Goal: Find specific fact: Find contact information

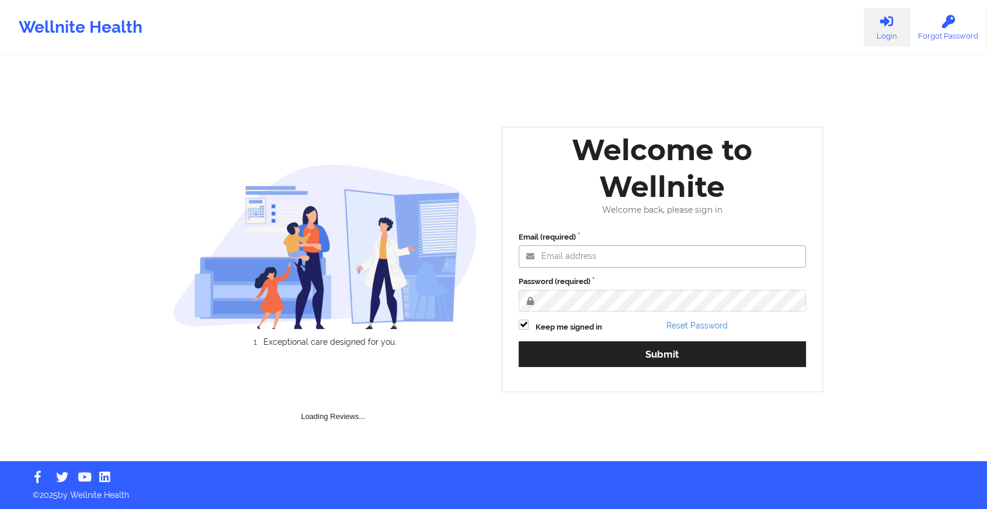
type input "[EMAIL_ADDRESS][DOMAIN_NAME]"
drag, startPoint x: 612, startPoint y: 368, endPoint x: 621, endPoint y: 360, distance: 12.4
click at [621, 360] on div "Email (required) [EMAIL_ADDRESS][DOMAIN_NAME] Password (required) Keep me signe…" at bounding box center [663, 303] width 304 height 160
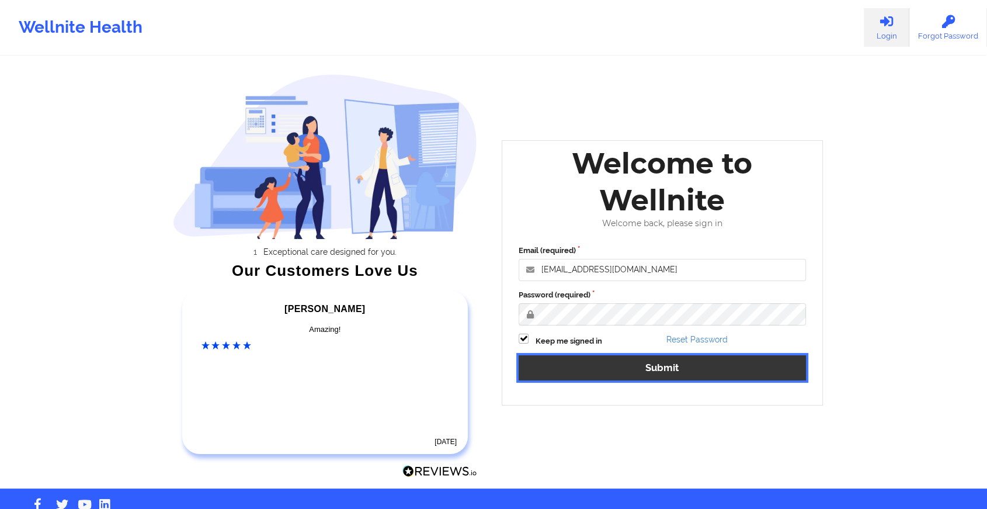
click at [621, 360] on button "Submit" at bounding box center [662, 367] width 287 height 25
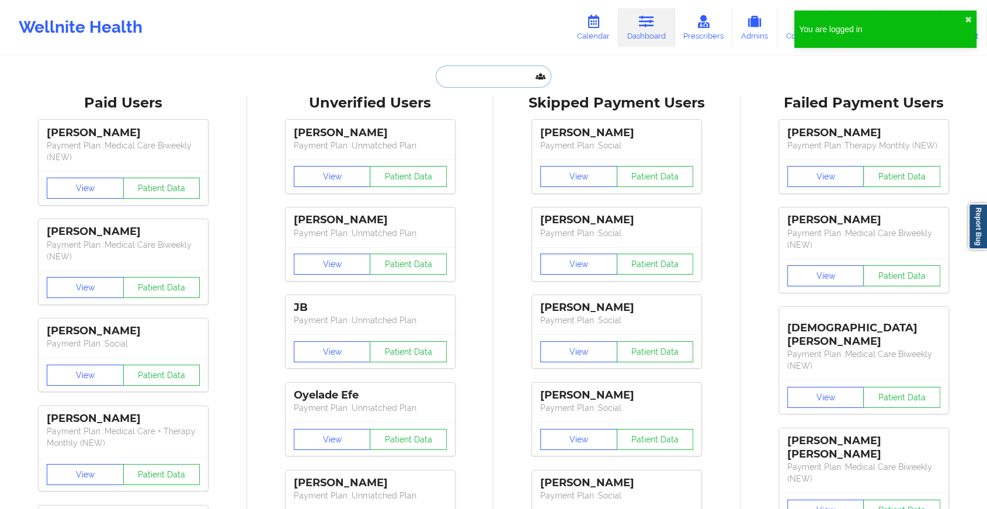
click at [485, 81] on input "text" at bounding box center [494, 76] width 116 height 22
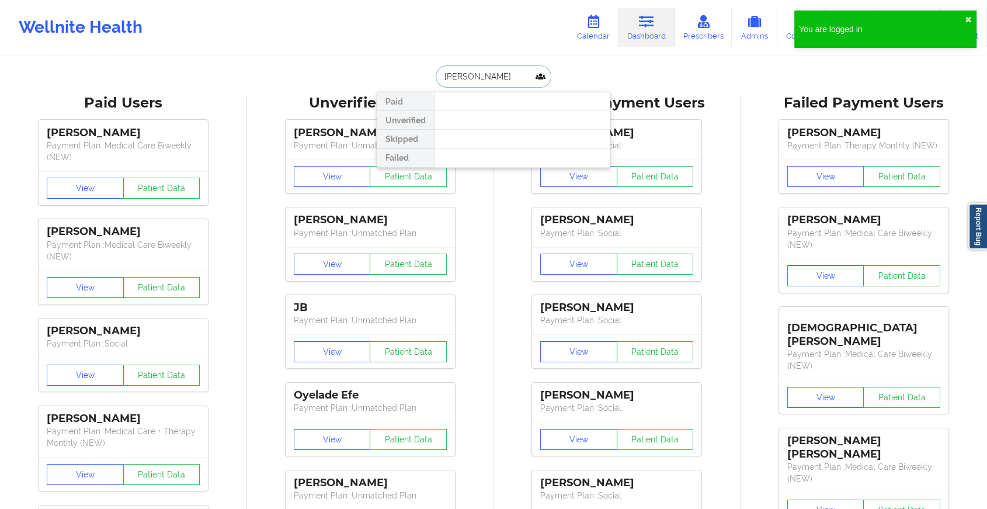
type input "[PERSON_NAME]"
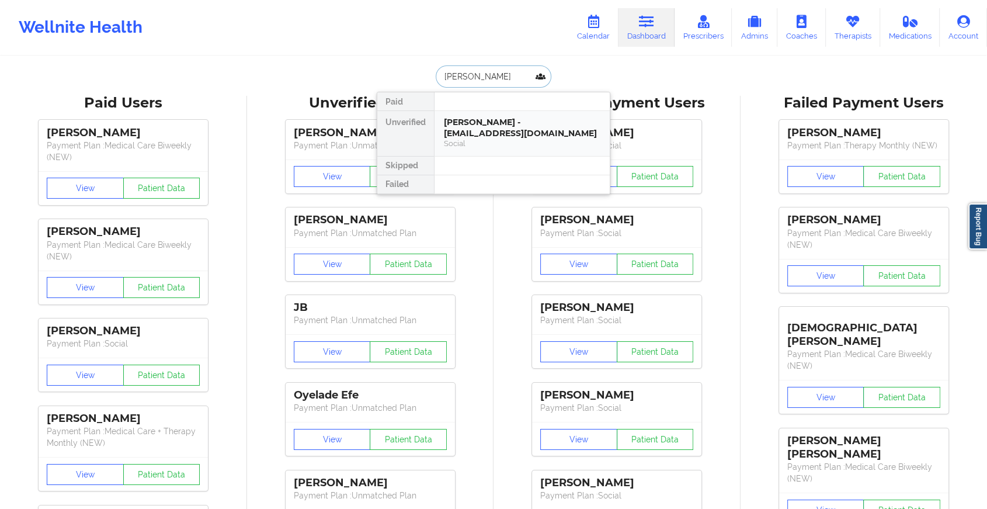
click at [481, 127] on div "[PERSON_NAME] - [EMAIL_ADDRESS][DOMAIN_NAME]" at bounding box center [522, 128] width 157 height 22
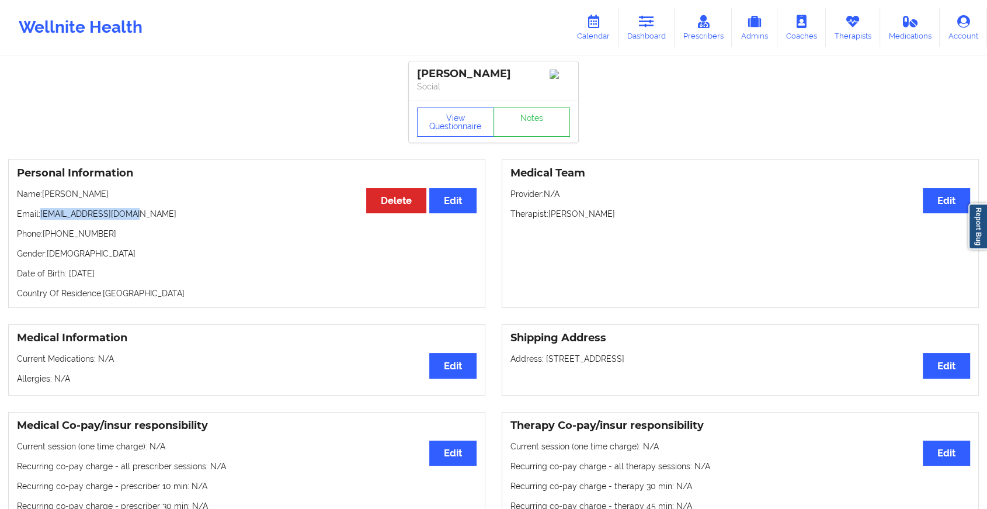
drag, startPoint x: 42, startPoint y: 211, endPoint x: 149, endPoint y: 216, distance: 107.0
click at [149, 216] on p "Email: [EMAIL_ADDRESS][DOMAIN_NAME]" at bounding box center [247, 214] width 460 height 12
copy p "[EMAIL_ADDRESS][DOMAIN_NAME]"
click at [648, 19] on icon at bounding box center [646, 21] width 15 height 13
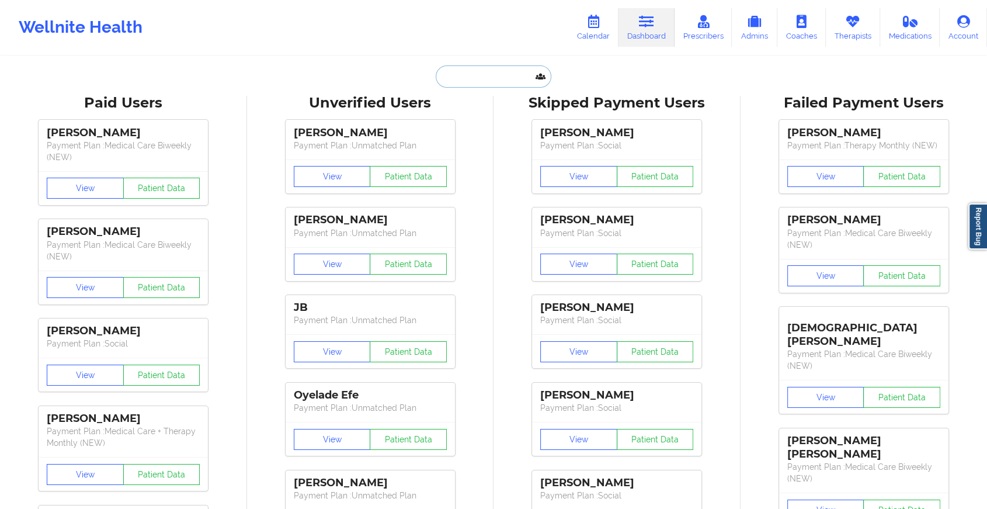
click at [485, 76] on input "text" at bounding box center [494, 76] width 116 height 22
click at [467, 78] on input "[PERSON_NAME]" at bounding box center [494, 76] width 116 height 22
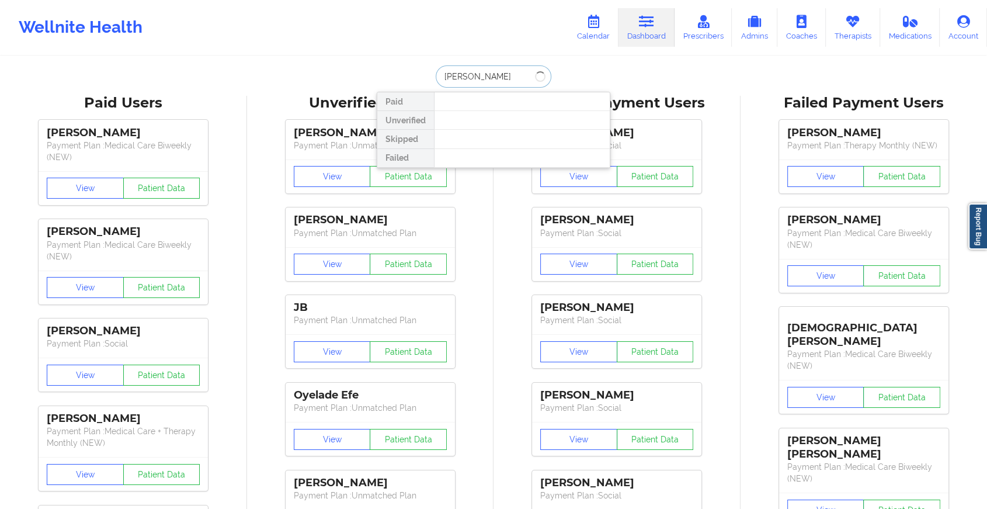
type input "[PERSON_NAME]"
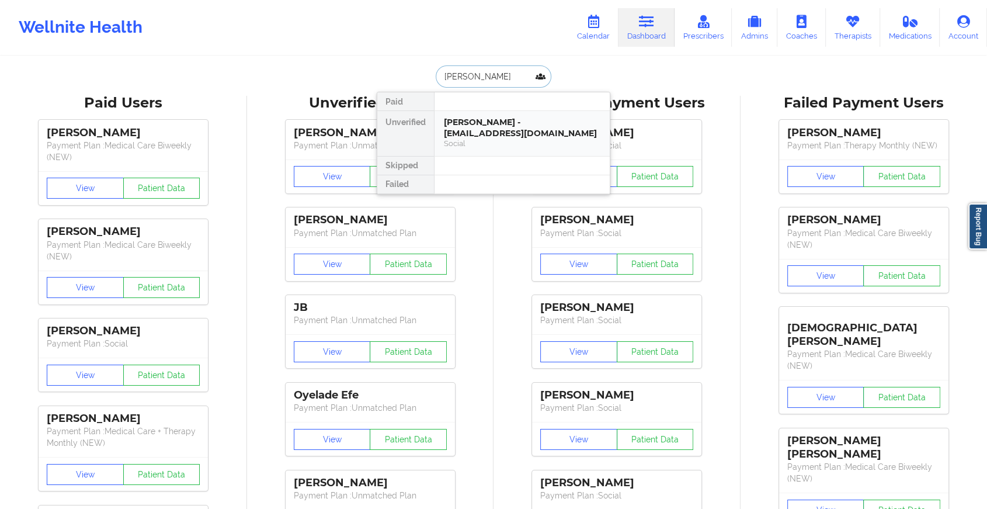
click at [500, 113] on div "[PERSON_NAME] - [EMAIL_ADDRESS][DOMAIN_NAME] Social" at bounding box center [522, 133] width 175 height 45
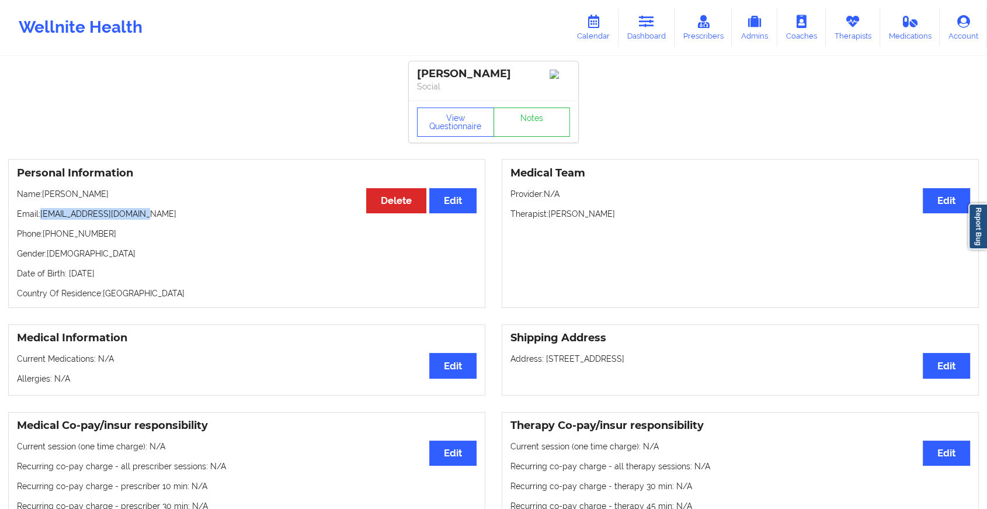
drag, startPoint x: 41, startPoint y: 216, endPoint x: 162, endPoint y: 209, distance: 121.1
click at [162, 209] on div "Personal Information Edit Delete Name: [PERSON_NAME] Email: [EMAIL_ADDRESS][DOM…" at bounding box center [246, 233] width 477 height 149
copy p "[EMAIL_ADDRESS][DOMAIN_NAME]"
